Goal: Task Accomplishment & Management: Manage account settings

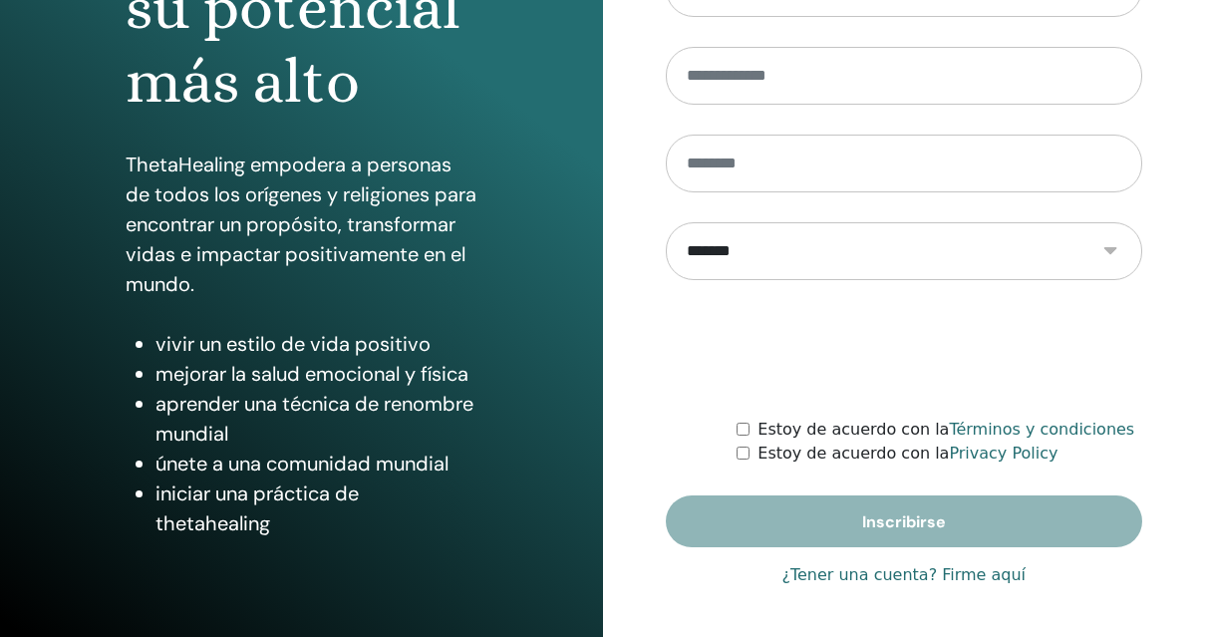
click at [904, 576] on link "¿Tener una cuenta? Firme aquí" at bounding box center [904, 575] width 244 height 24
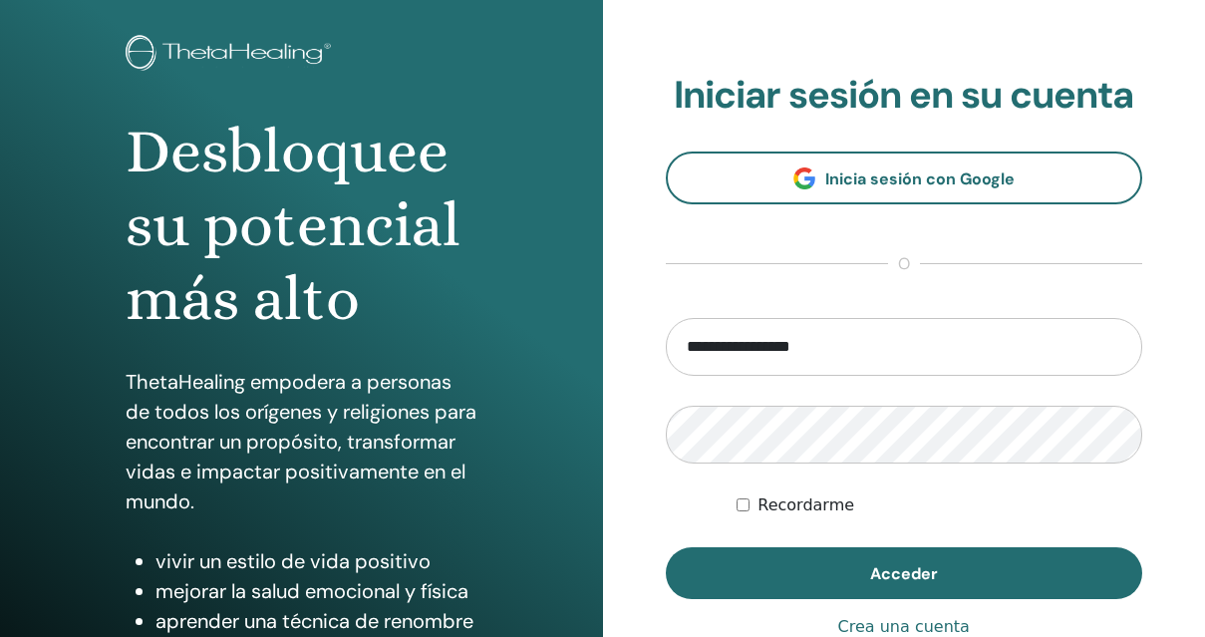
scroll to position [119, 0]
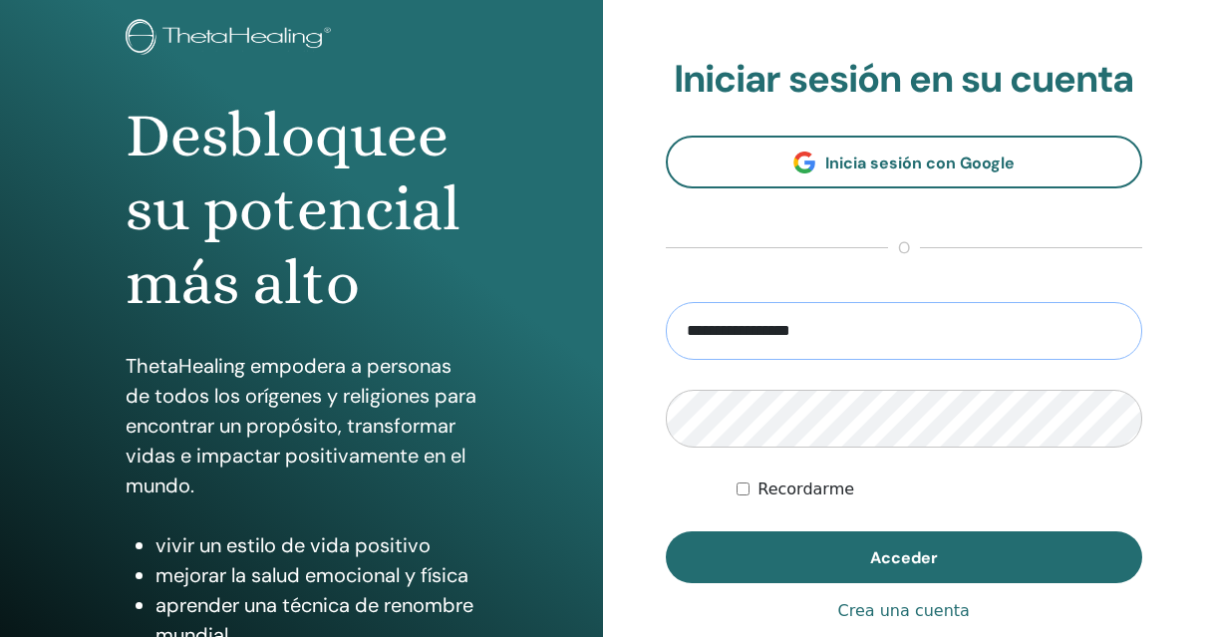
drag, startPoint x: 727, startPoint y: 334, endPoint x: 584, endPoint y: 331, distance: 142.6
click at [584, 331] on div "Desbloquee su potencial más alto ThetaHealing empodera a personas de todos los …" at bounding box center [602, 359] width 1205 height 957
type input "**********"
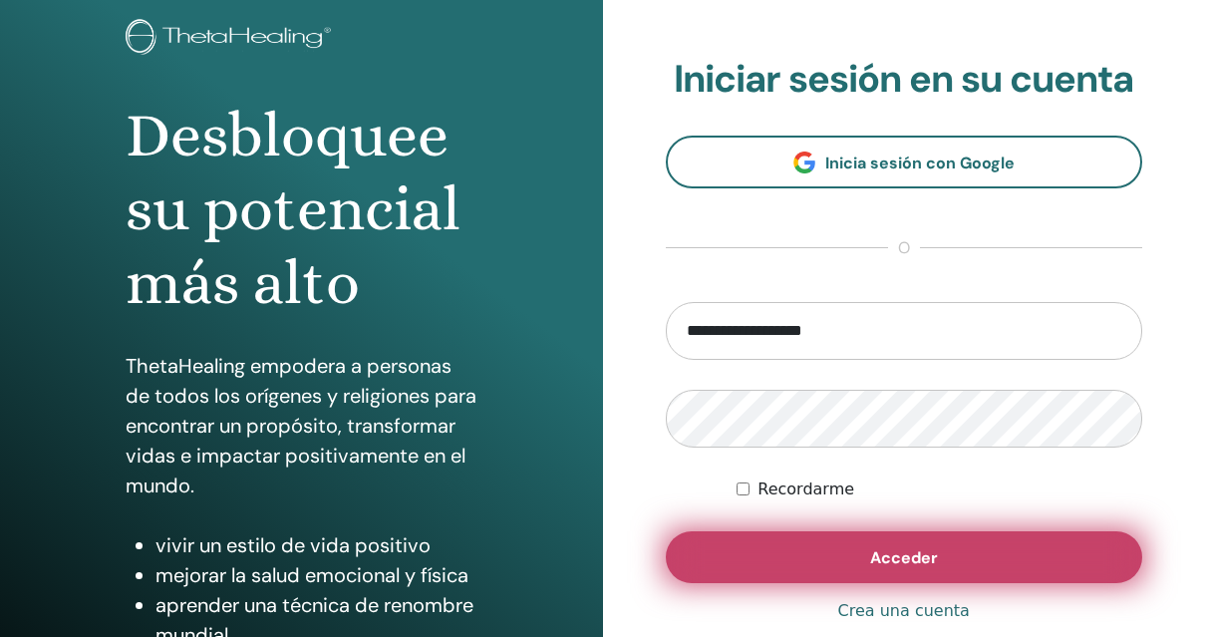
click at [842, 559] on button "Acceder" at bounding box center [905, 557] width 478 height 52
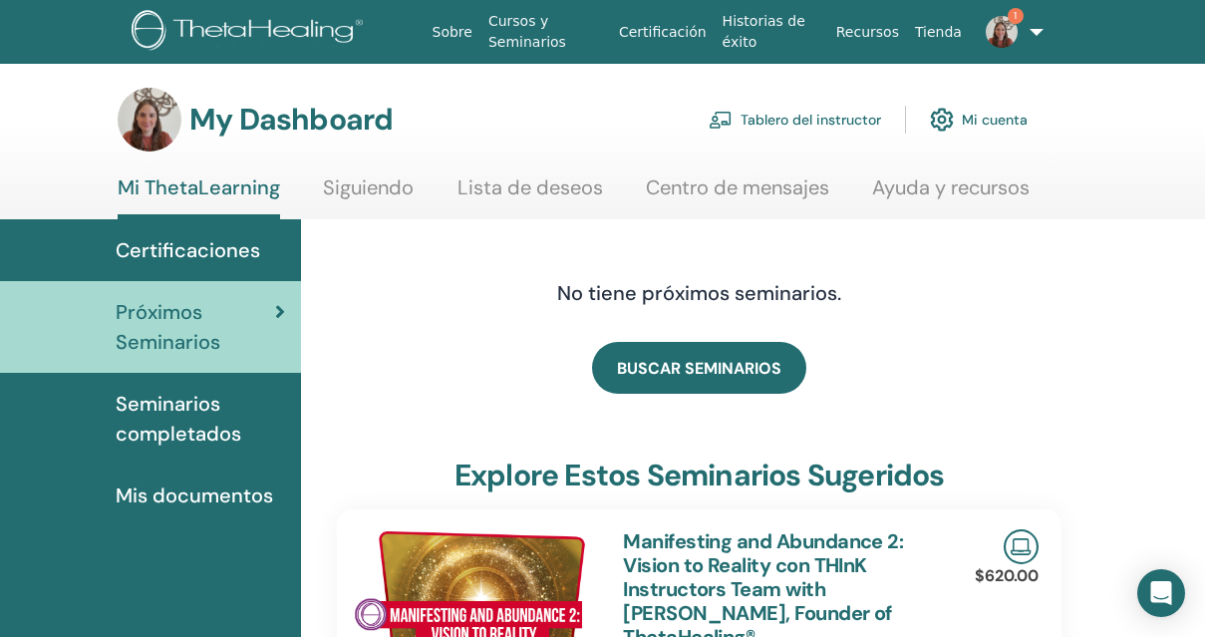
click at [772, 108] on link "Tablero del instructor" at bounding box center [795, 120] width 172 height 44
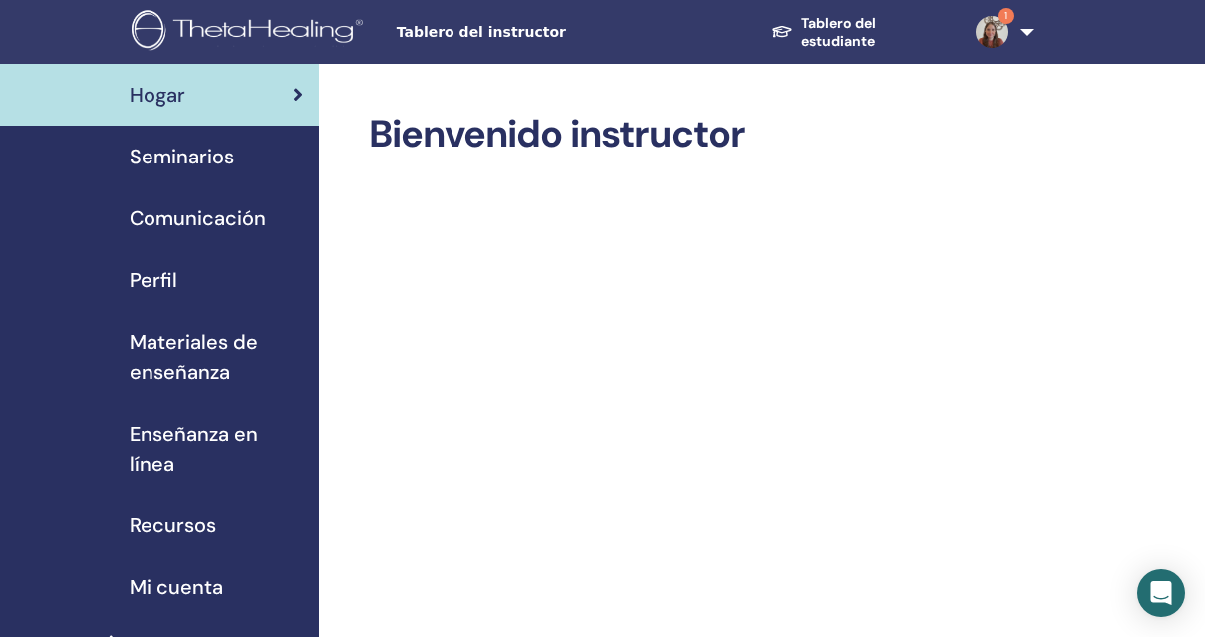
click at [162, 168] on span "Seminarios" at bounding box center [182, 157] width 105 height 30
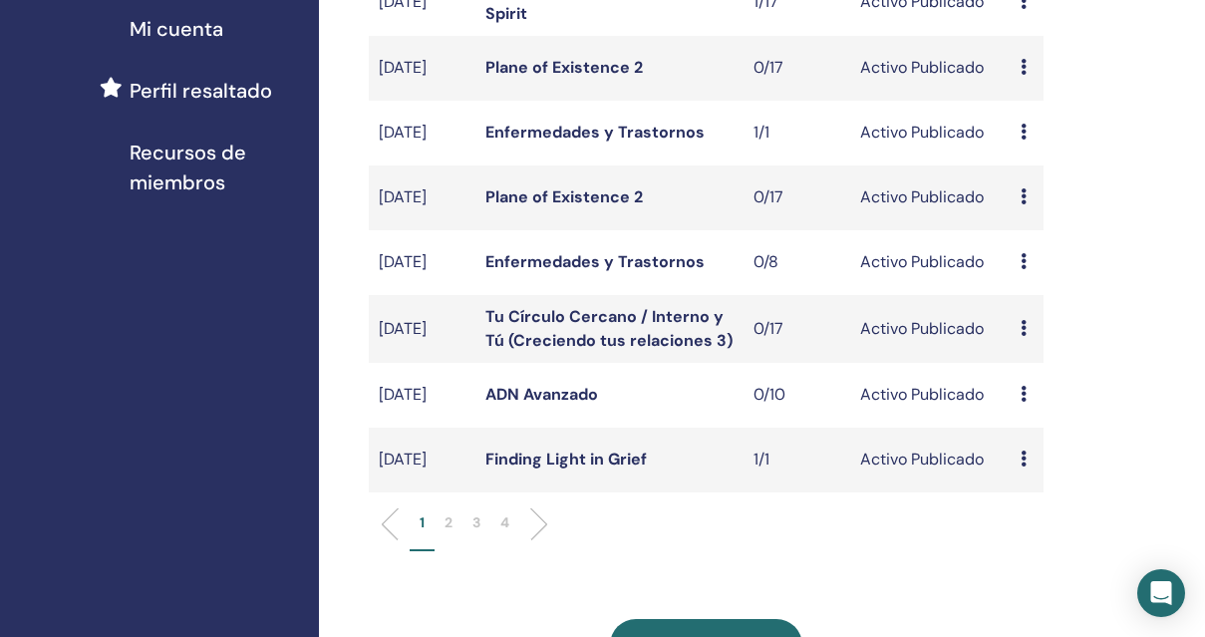
scroll to position [592, 0]
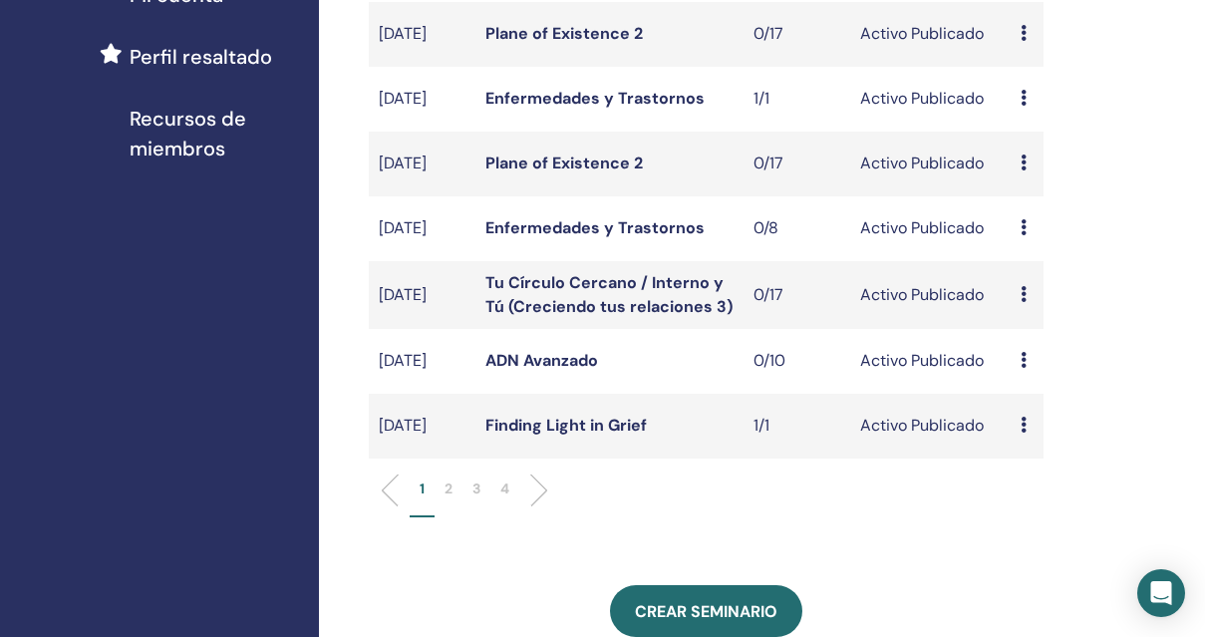
click at [451, 499] on p "2" at bounding box center [449, 489] width 8 height 21
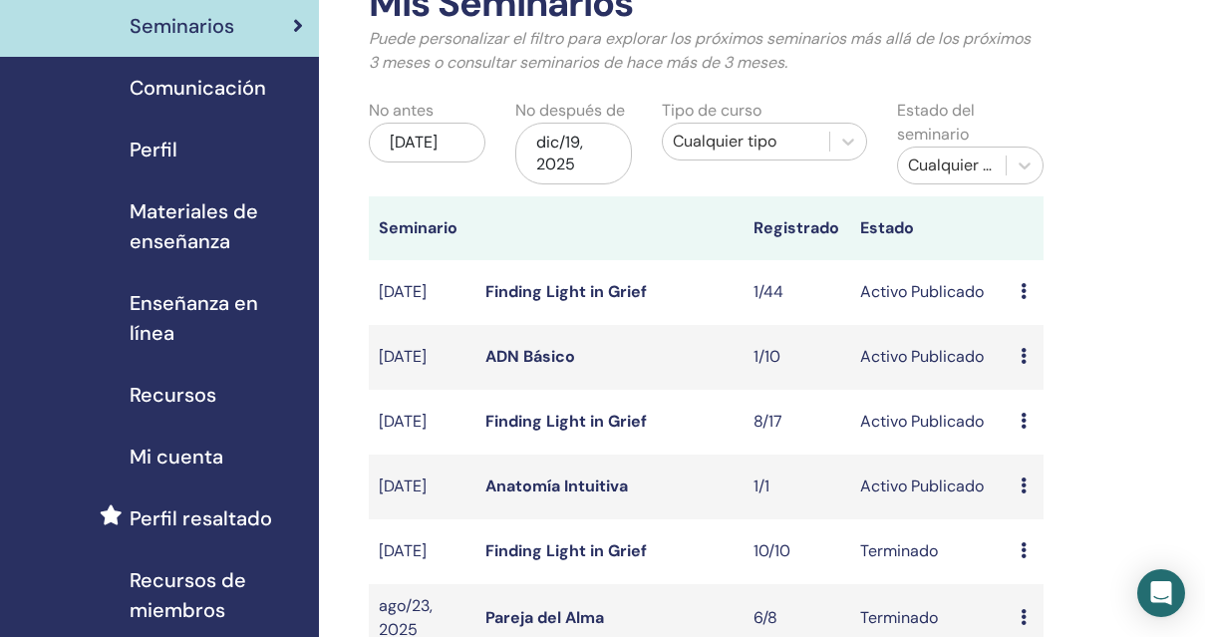
scroll to position [132, 0]
click at [1028, 290] on div "Avance Editar asistentes Cancelar" at bounding box center [1027, 291] width 12 height 24
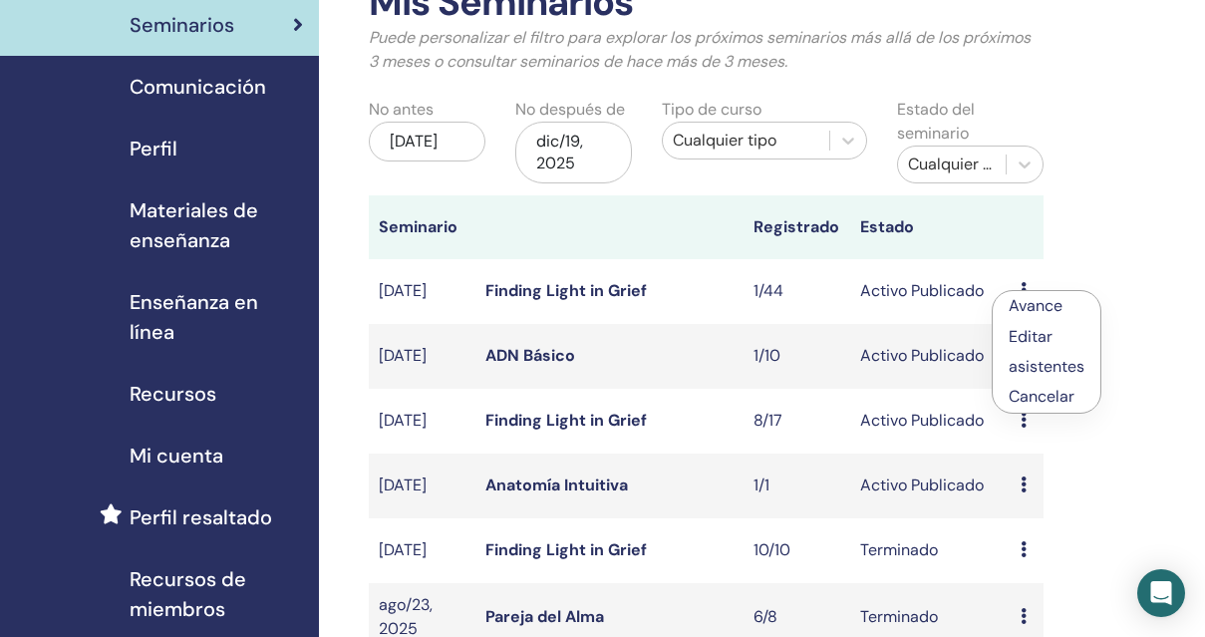
click at [1030, 365] on link "asistentes" at bounding box center [1047, 366] width 76 height 21
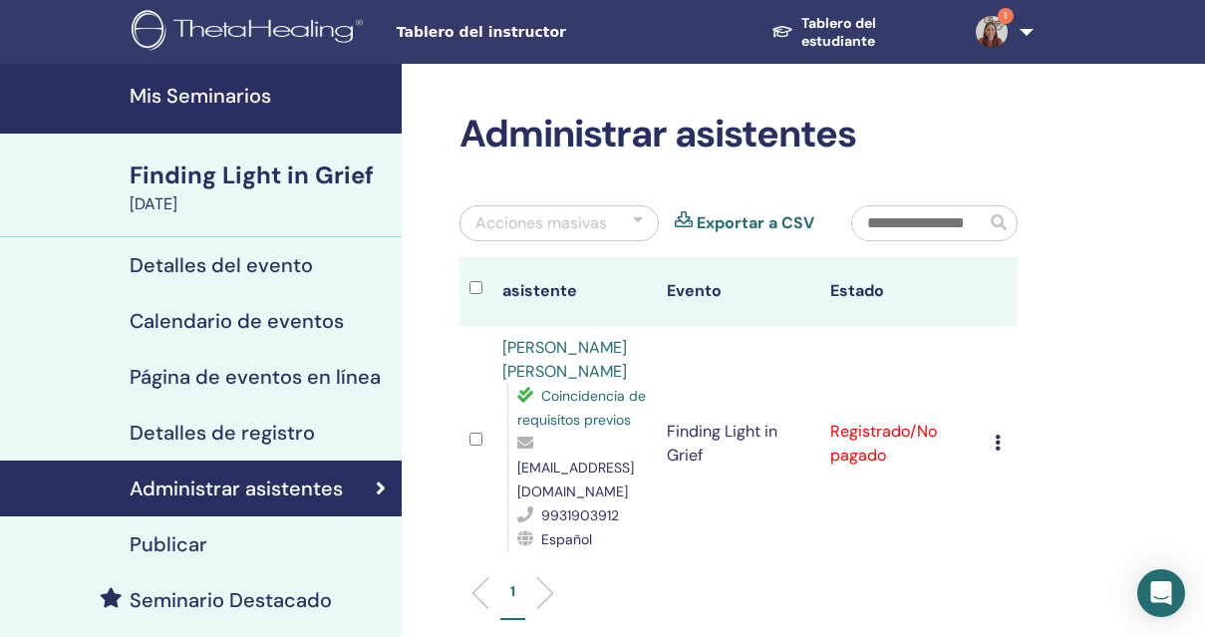
click at [182, 598] on h4 "Seminario Destacado" at bounding box center [231, 600] width 202 height 24
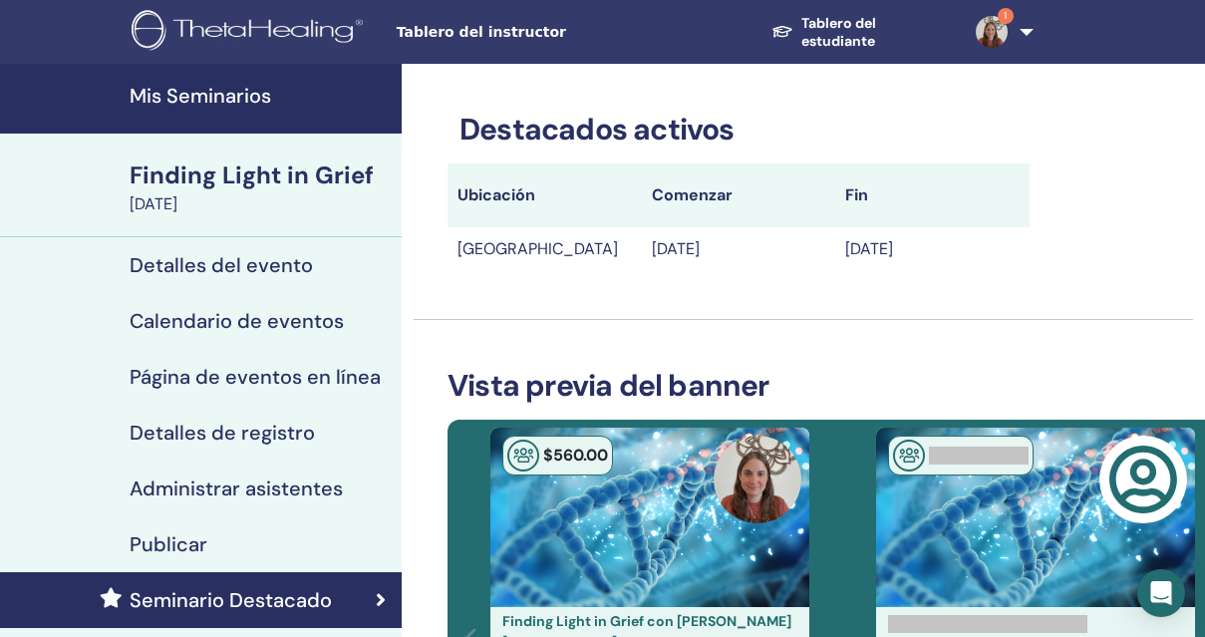
click at [169, 536] on h4 "Publicar" at bounding box center [169, 544] width 78 height 24
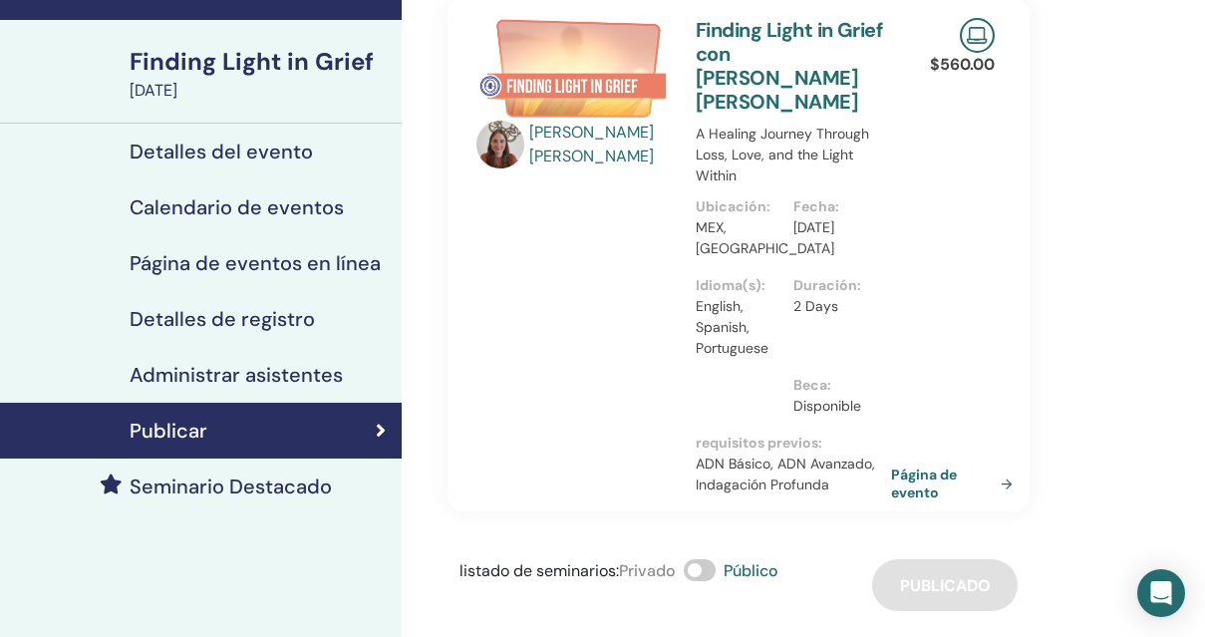
scroll to position [164, 0]
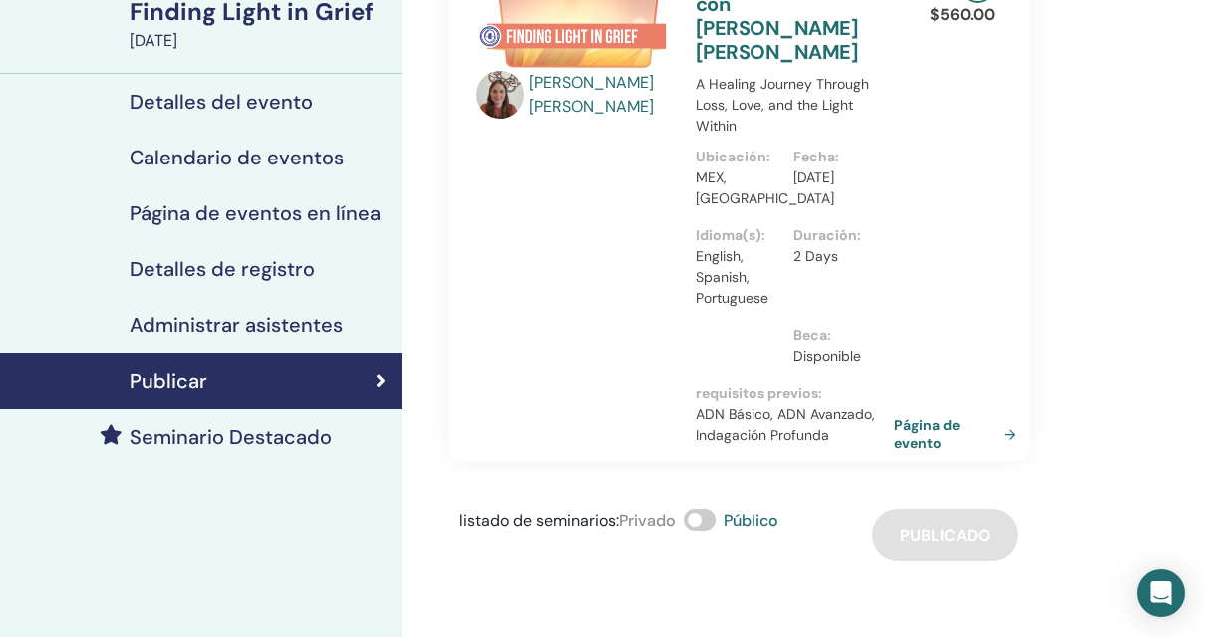
click at [929, 416] on link "Página de evento" at bounding box center [959, 434] width 130 height 36
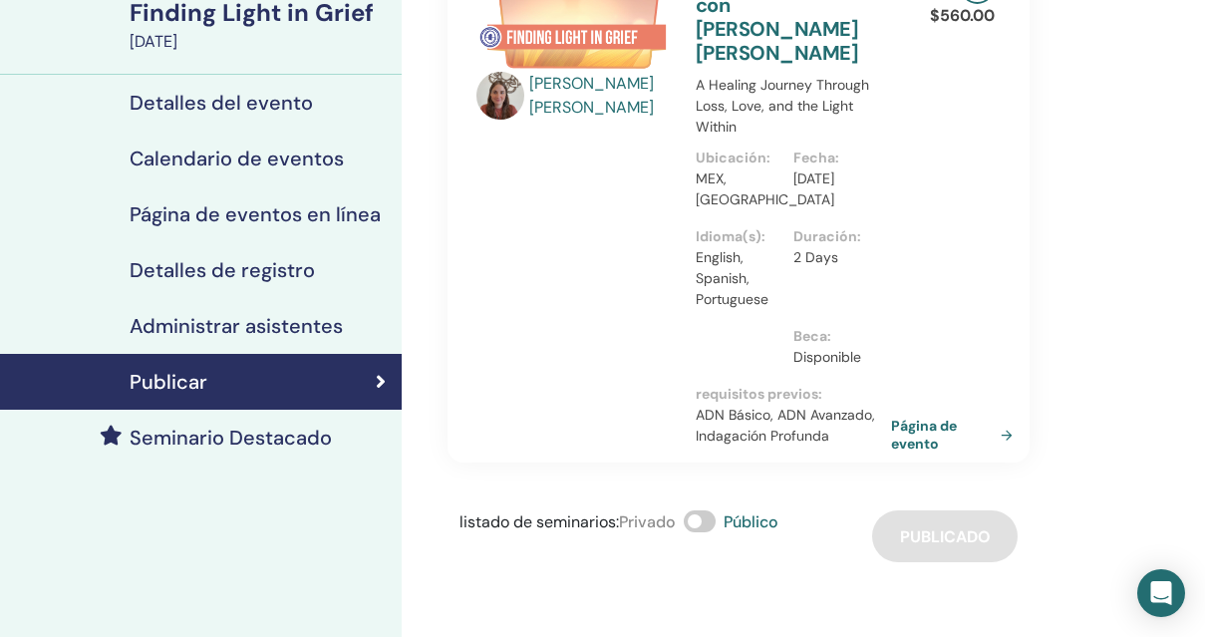
scroll to position [164, 0]
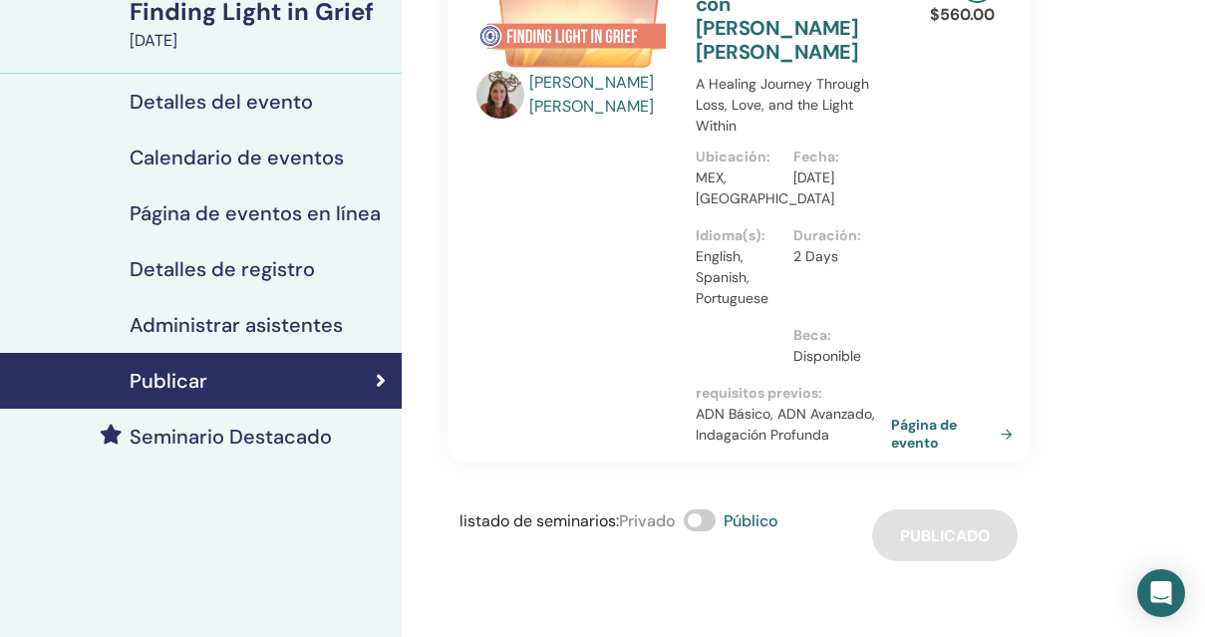
click at [252, 110] on h4 "Detalles del evento" at bounding box center [221, 102] width 183 height 24
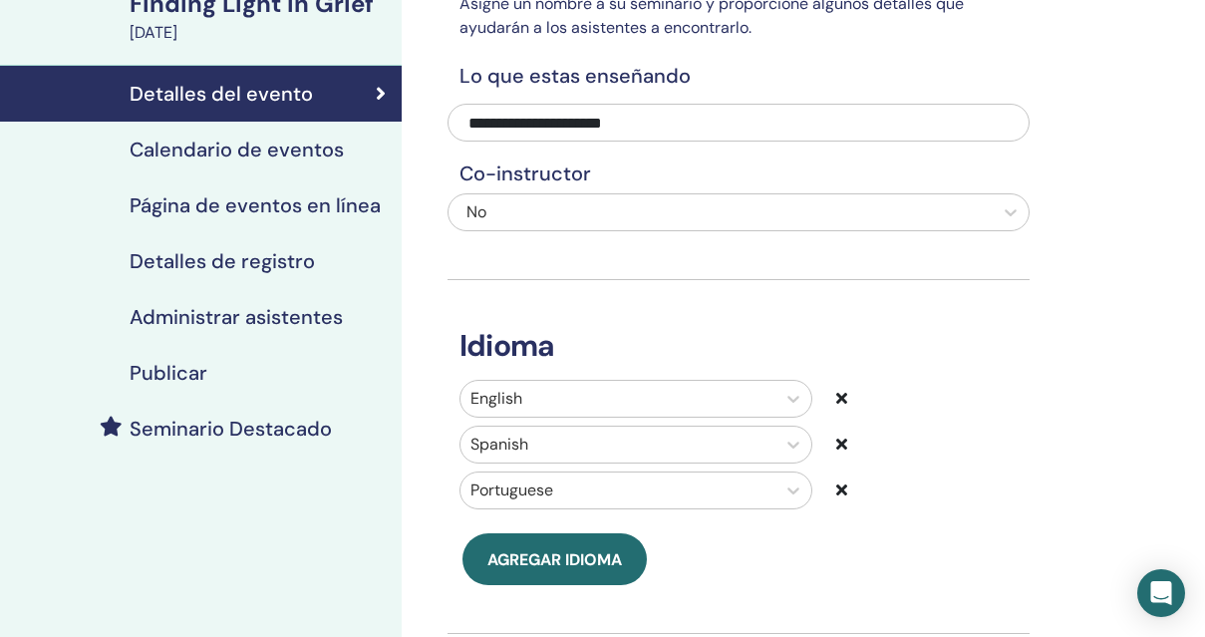
scroll to position [183, 0]
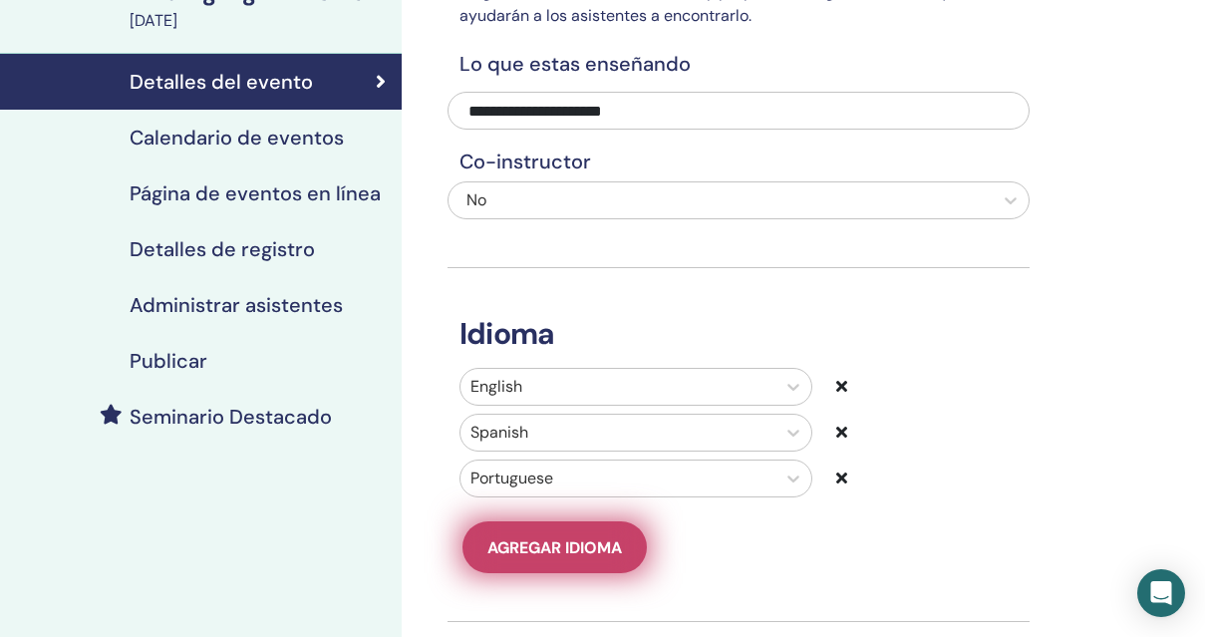
click at [572, 550] on span "Agregar idioma" at bounding box center [555, 547] width 135 height 21
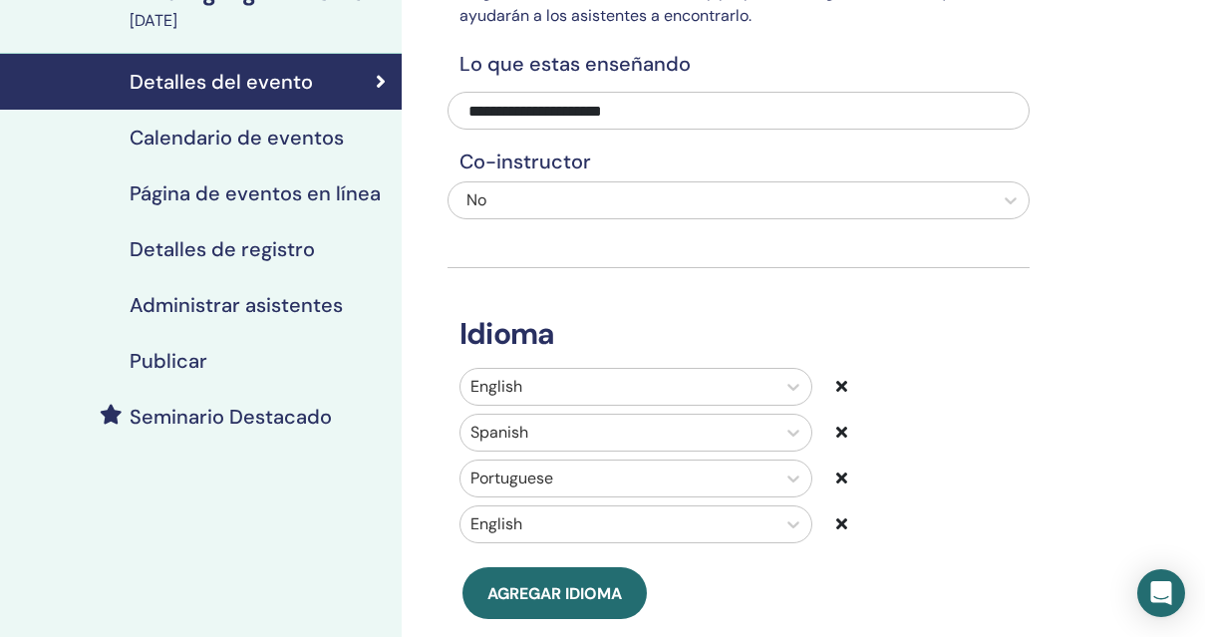
click at [604, 520] on div "English" at bounding box center [636, 524] width 353 height 38
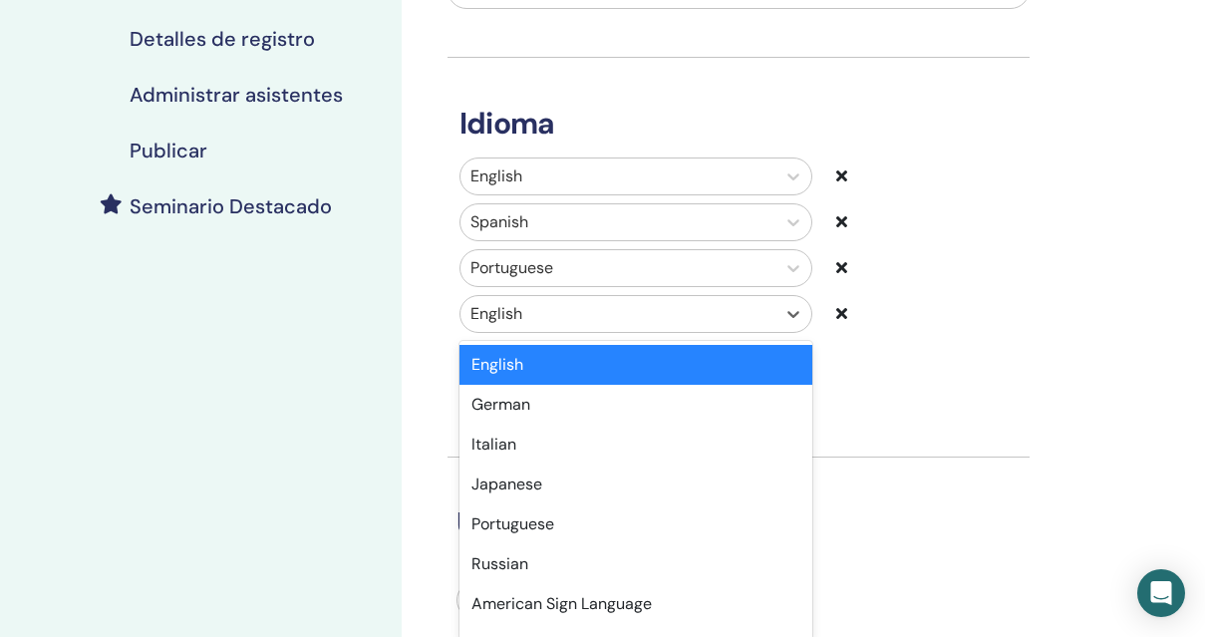
scroll to position [405, 0]
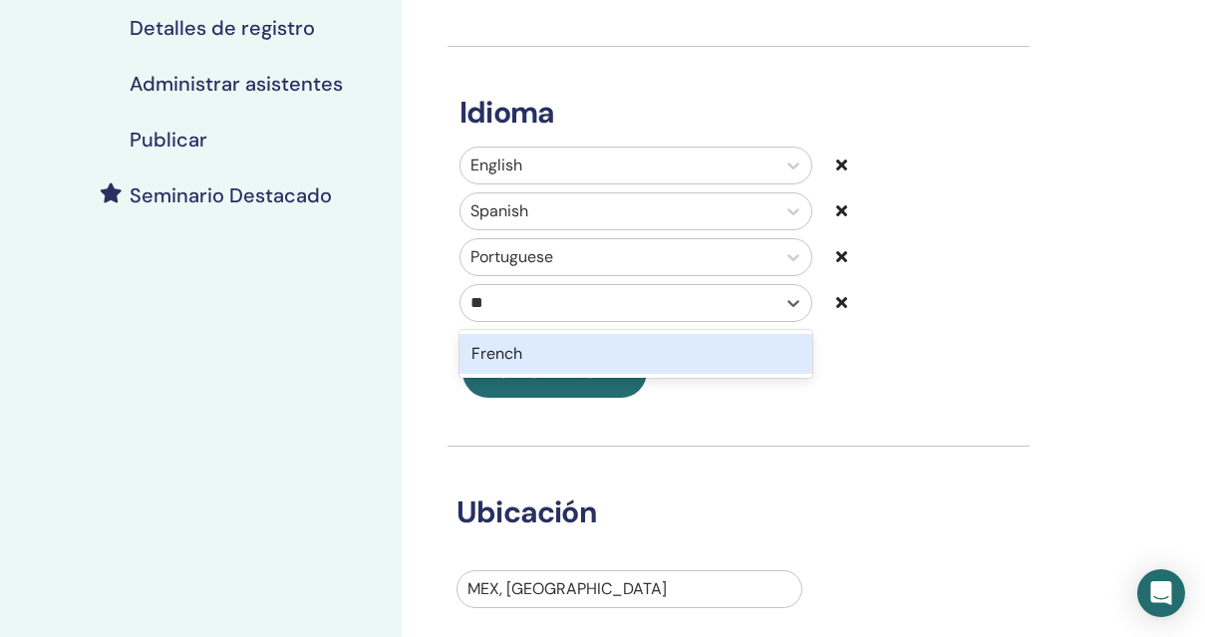
type input "***"
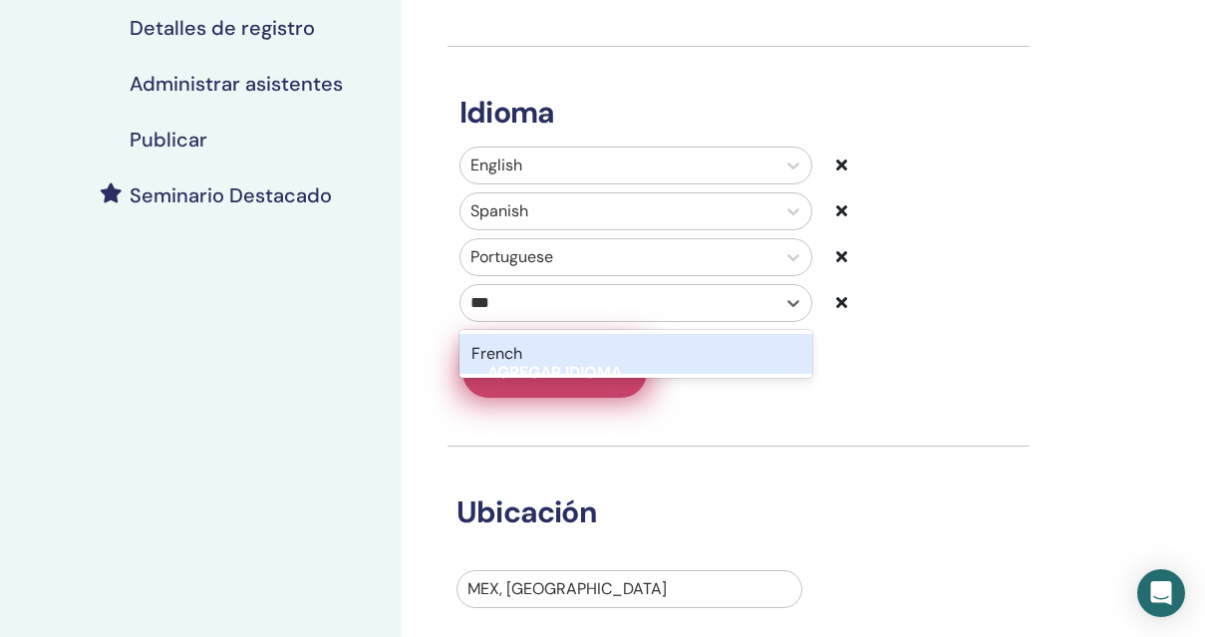
click at [553, 355] on div "French" at bounding box center [636, 354] width 353 height 40
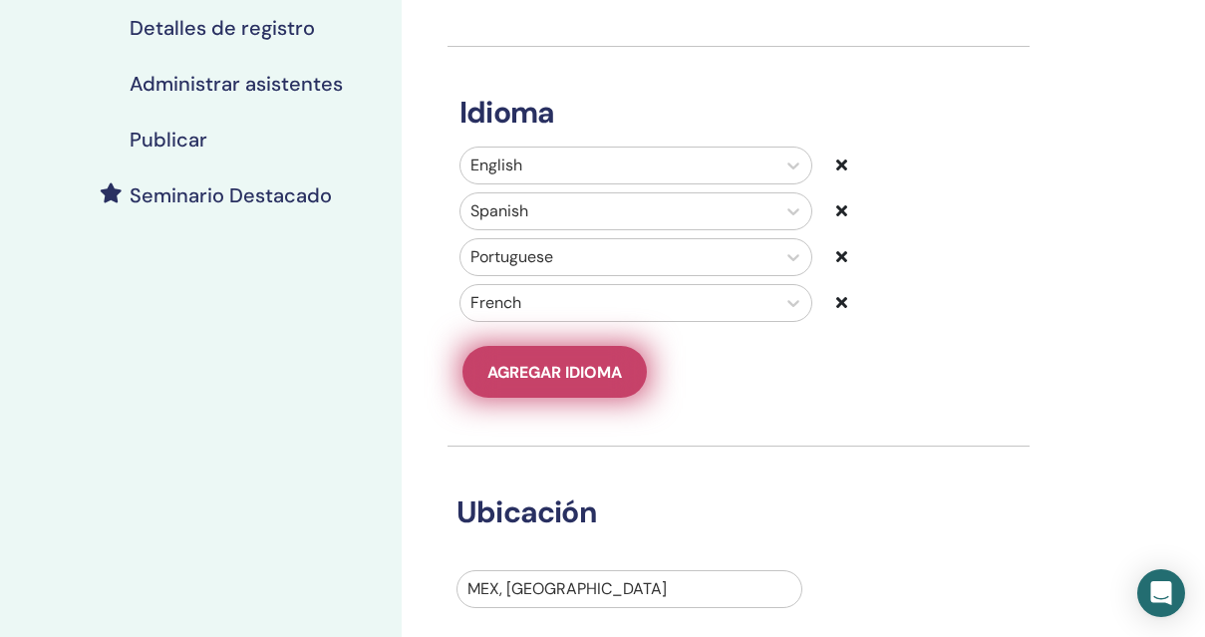
click at [560, 369] on span "Agregar idioma" at bounding box center [555, 372] width 135 height 21
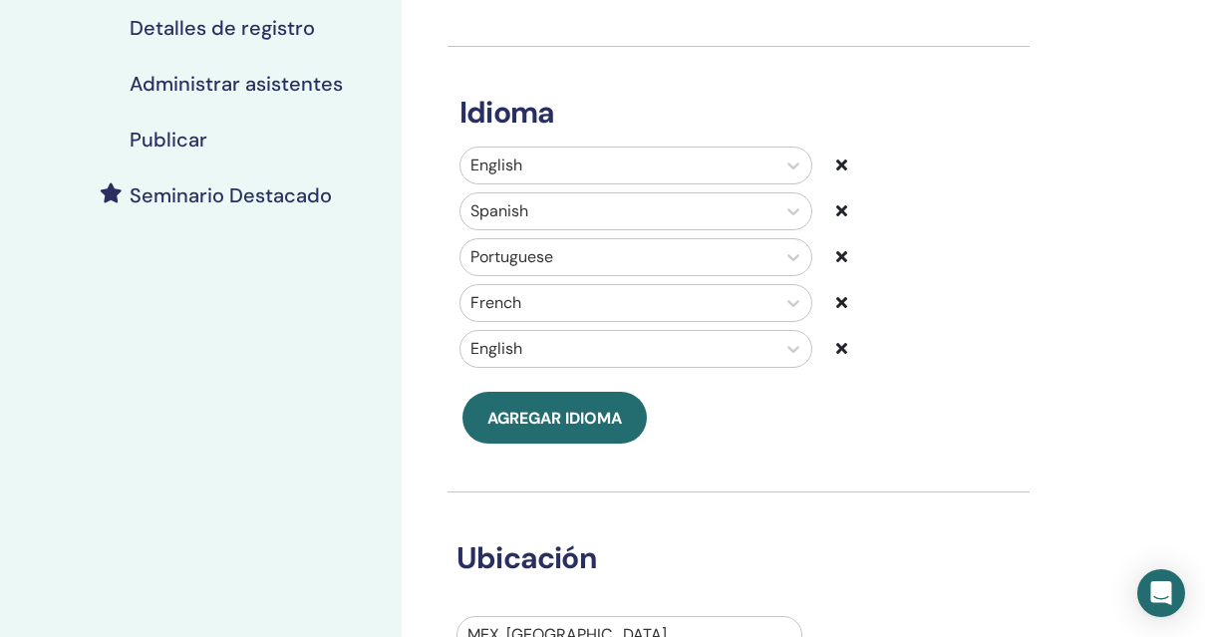
click at [559, 345] on div "English" at bounding box center [636, 349] width 353 height 38
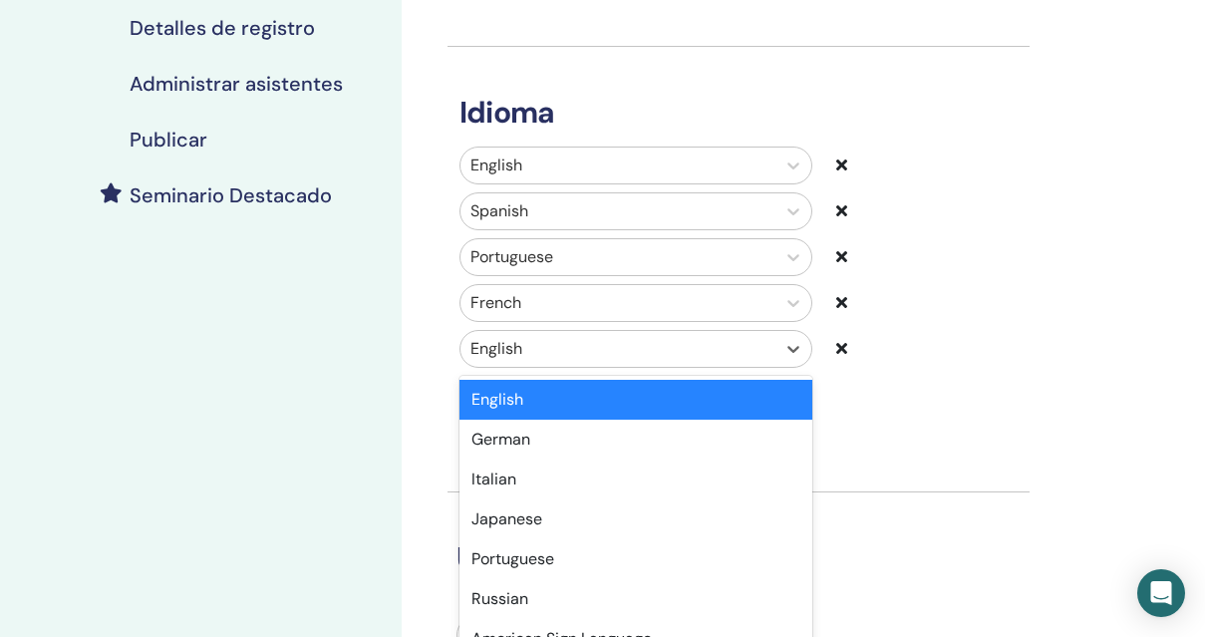
scroll to position [451, 0]
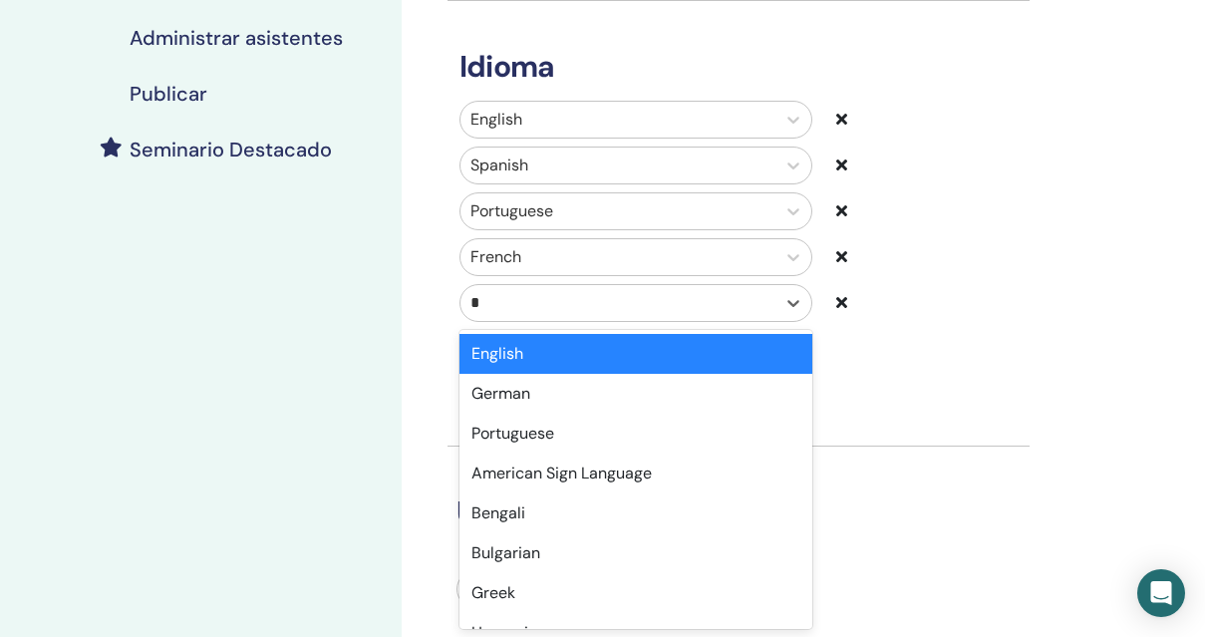
type input "**"
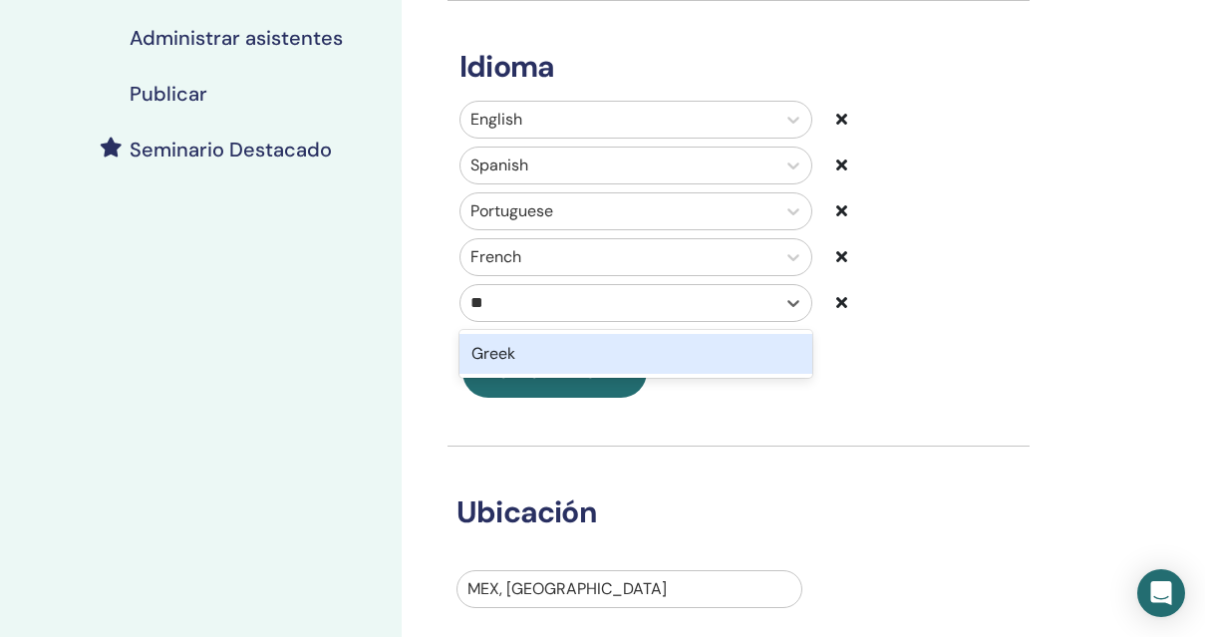
click at [536, 354] on div "Greek" at bounding box center [636, 354] width 353 height 40
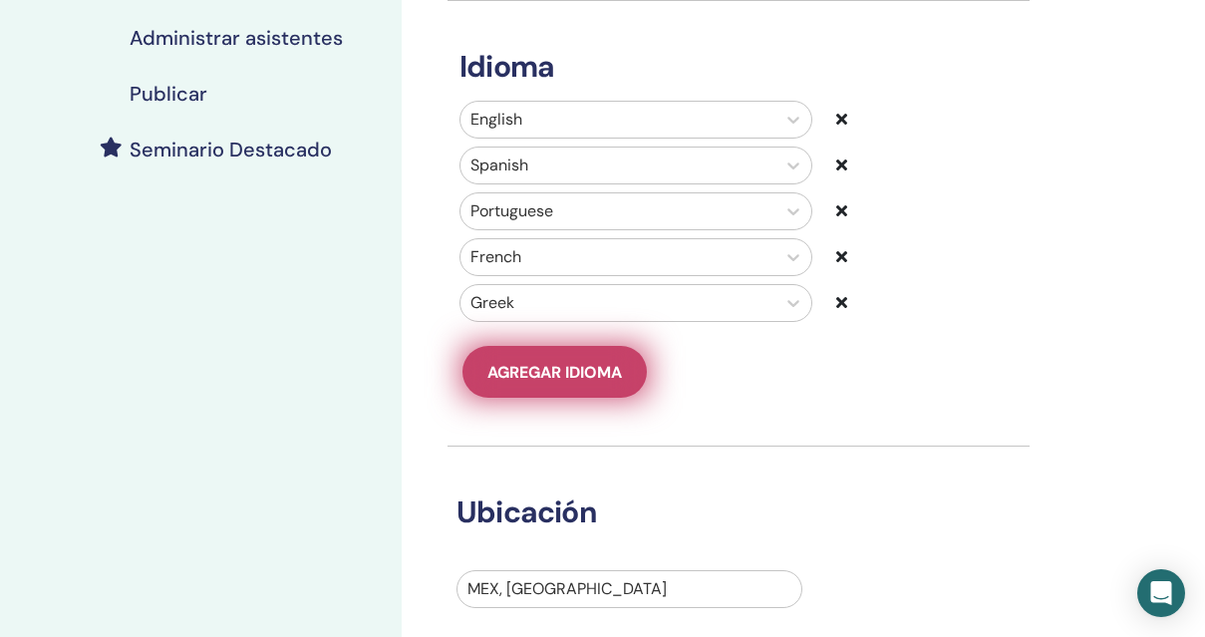
click at [567, 374] on span "Agregar idioma" at bounding box center [555, 372] width 135 height 21
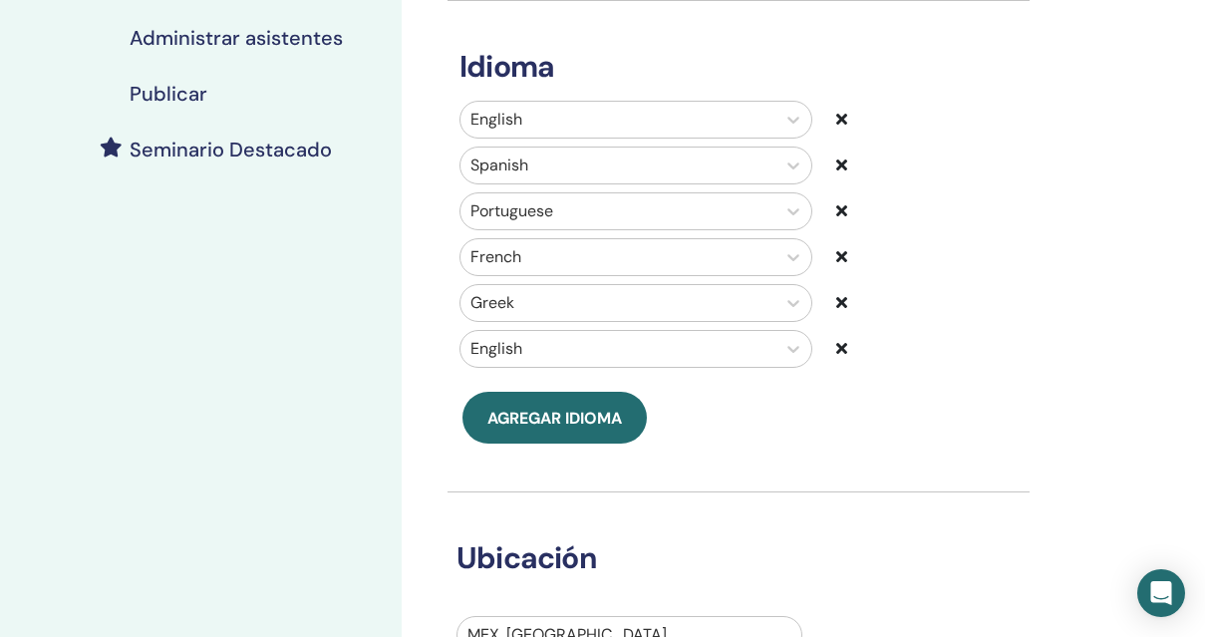
click at [840, 349] on icon at bounding box center [841, 348] width 11 height 16
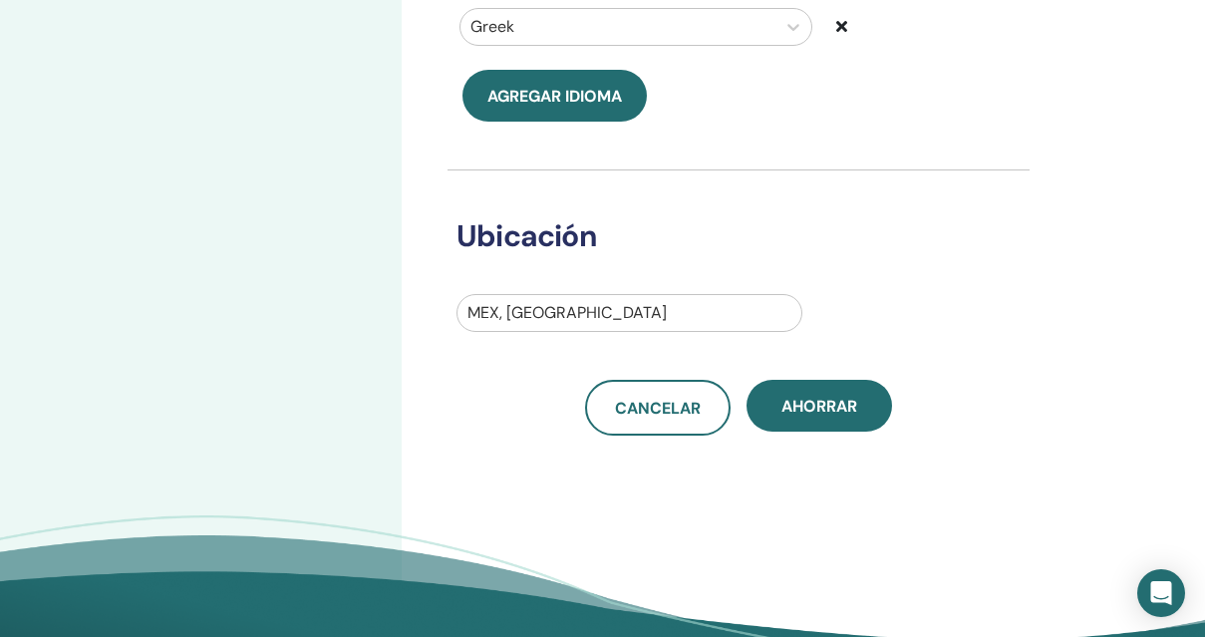
scroll to position [772, 0]
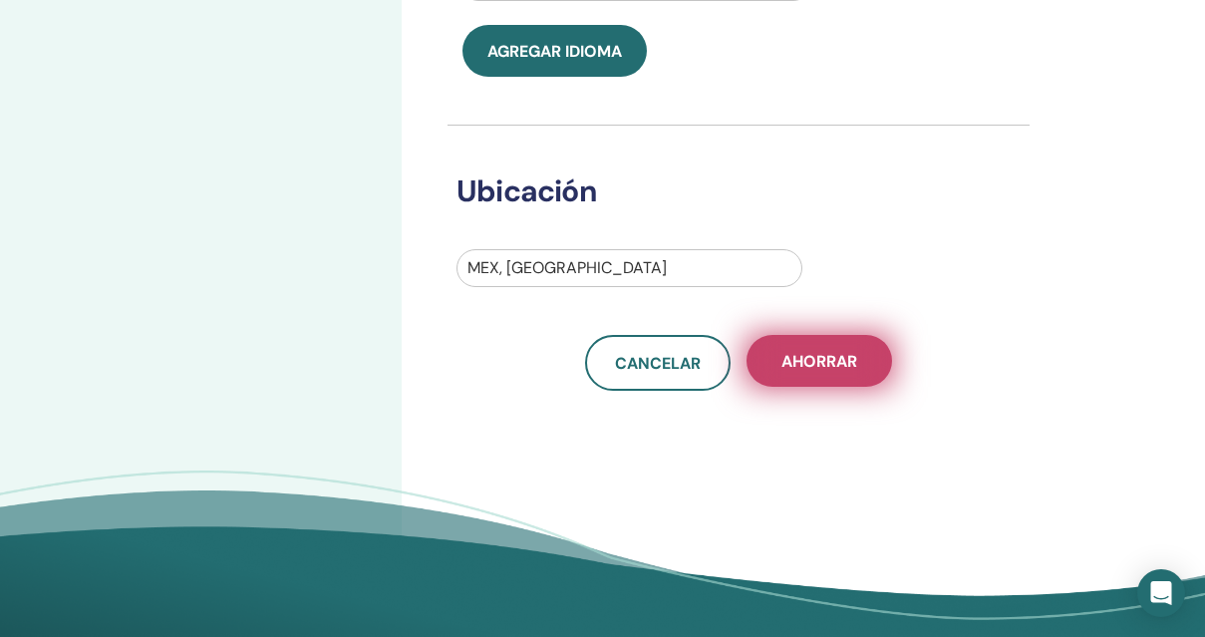
click at [825, 381] on button "Ahorrar" at bounding box center [820, 361] width 146 height 52
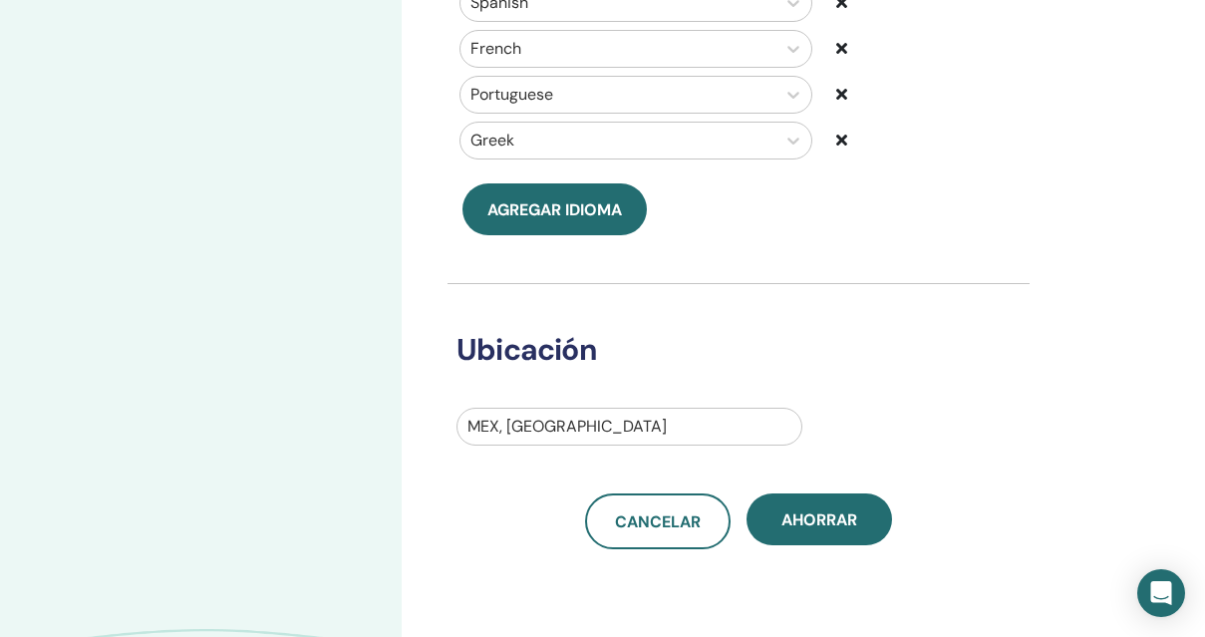
scroll to position [627, 0]
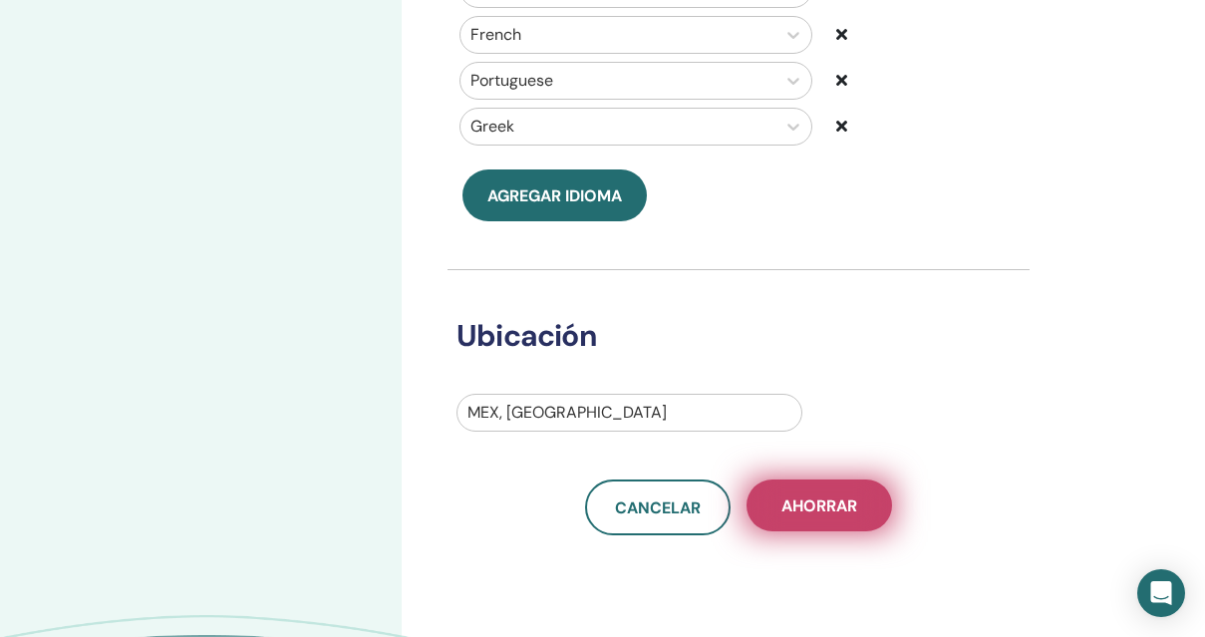
click at [804, 496] on span "Ahorrar" at bounding box center [820, 505] width 76 height 21
